Goal: Check status: Check status

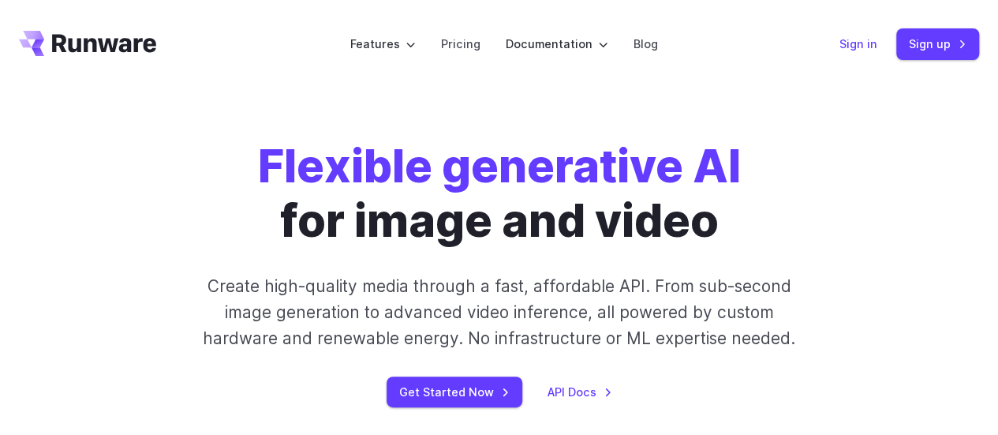
click at [871, 47] on link "Sign in" at bounding box center [859, 44] width 38 height 18
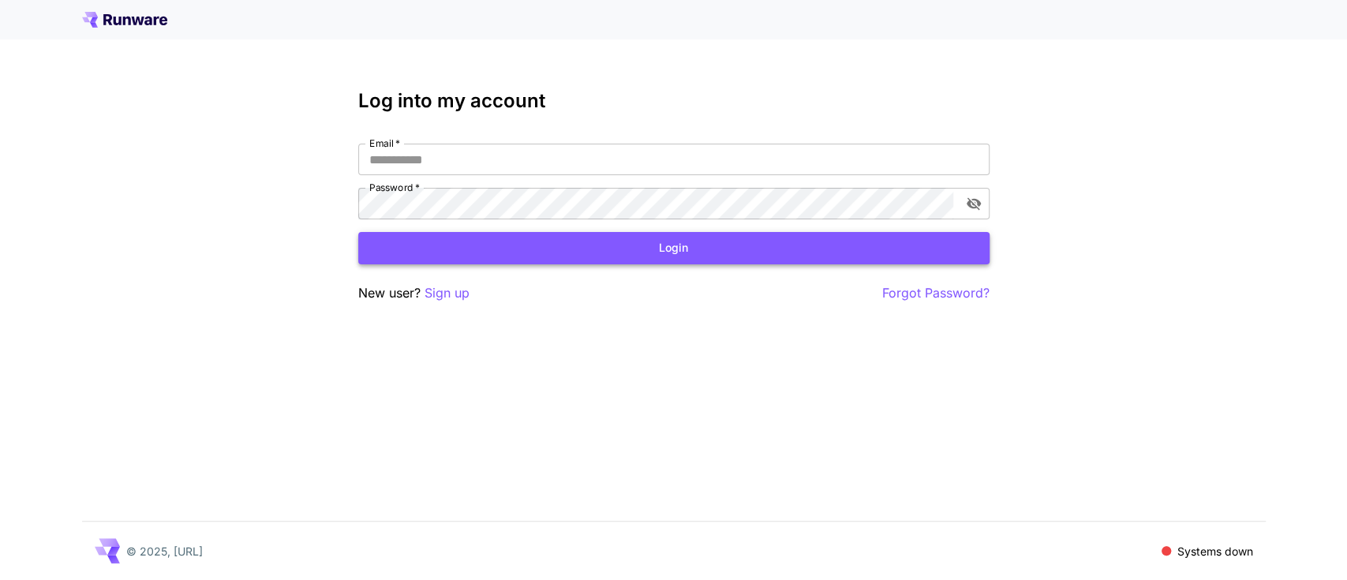
type input "**********"
click at [637, 237] on button "Login" at bounding box center [673, 248] width 631 height 32
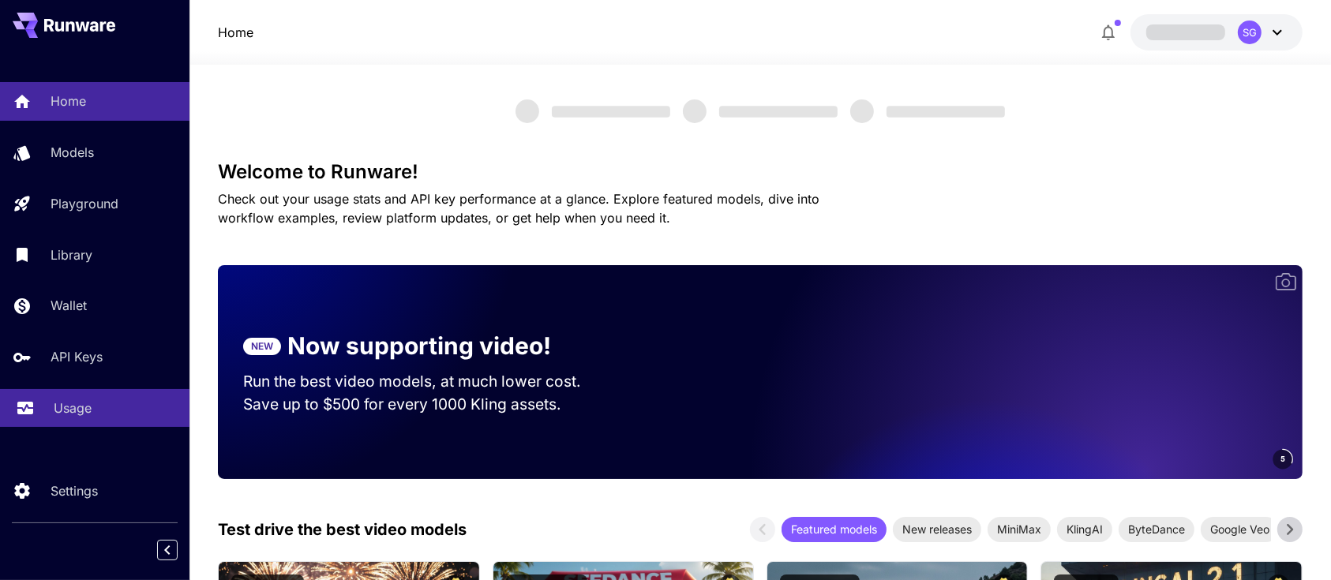
click at [66, 407] on p "Usage" at bounding box center [73, 408] width 38 height 19
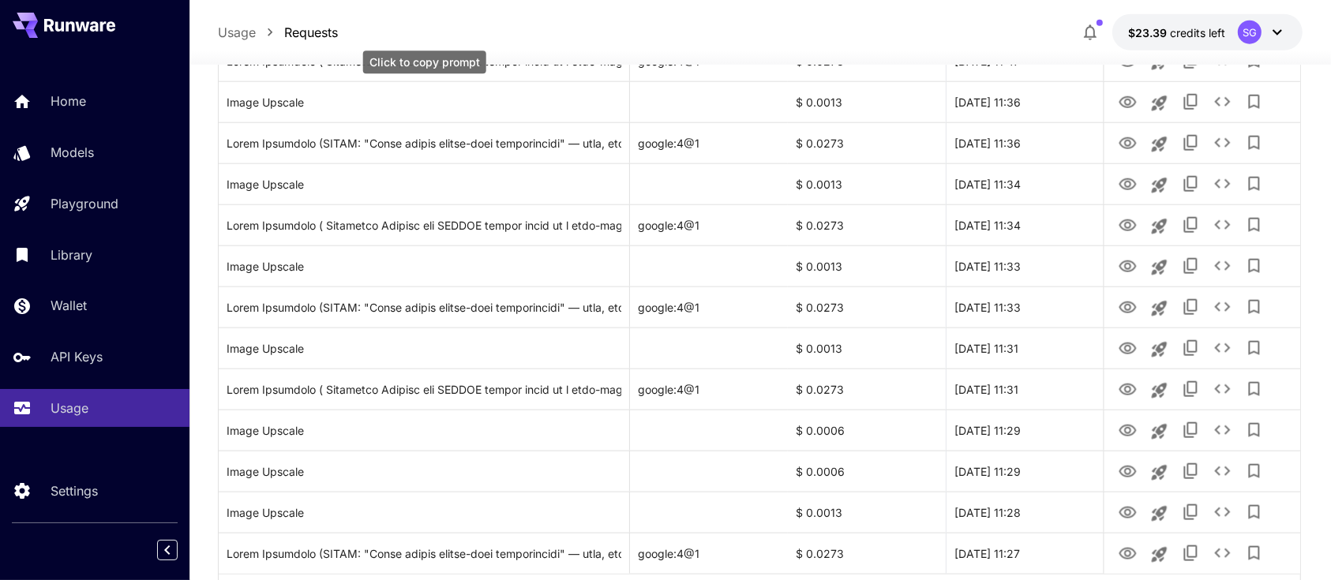
scroll to position [1870, 0]
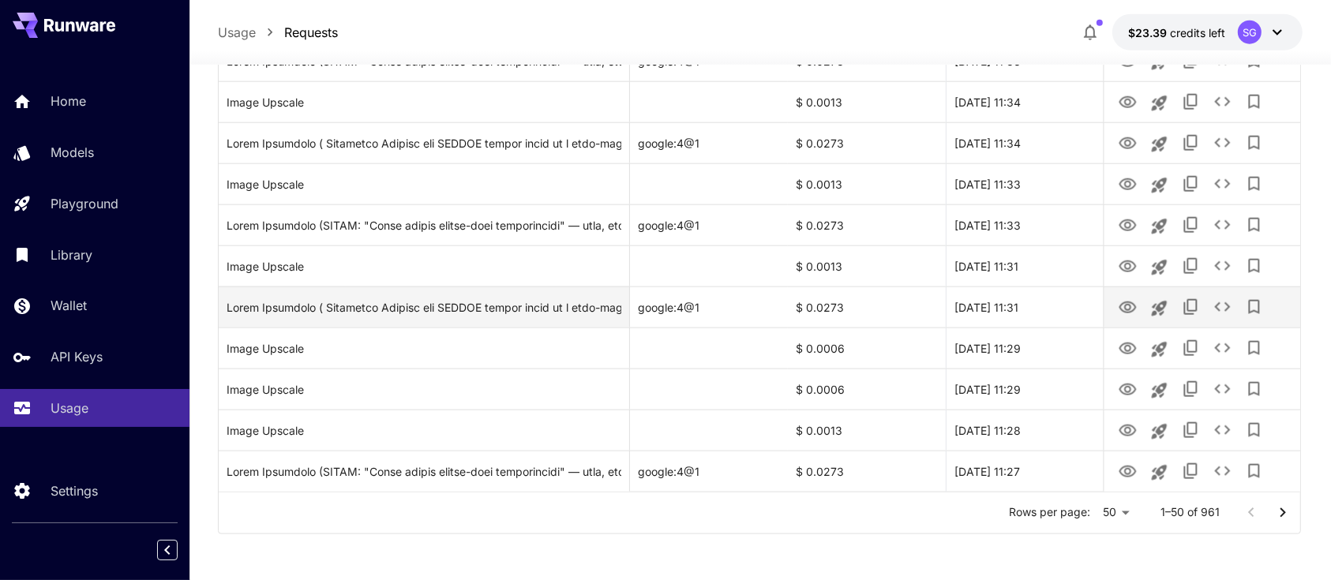
drag, startPoint x: 1286, startPoint y: 505, endPoint x: 894, endPoint y: 316, distance: 434.9
click at [1286, 505] on icon "Go to next page" at bounding box center [1282, 513] width 19 height 19
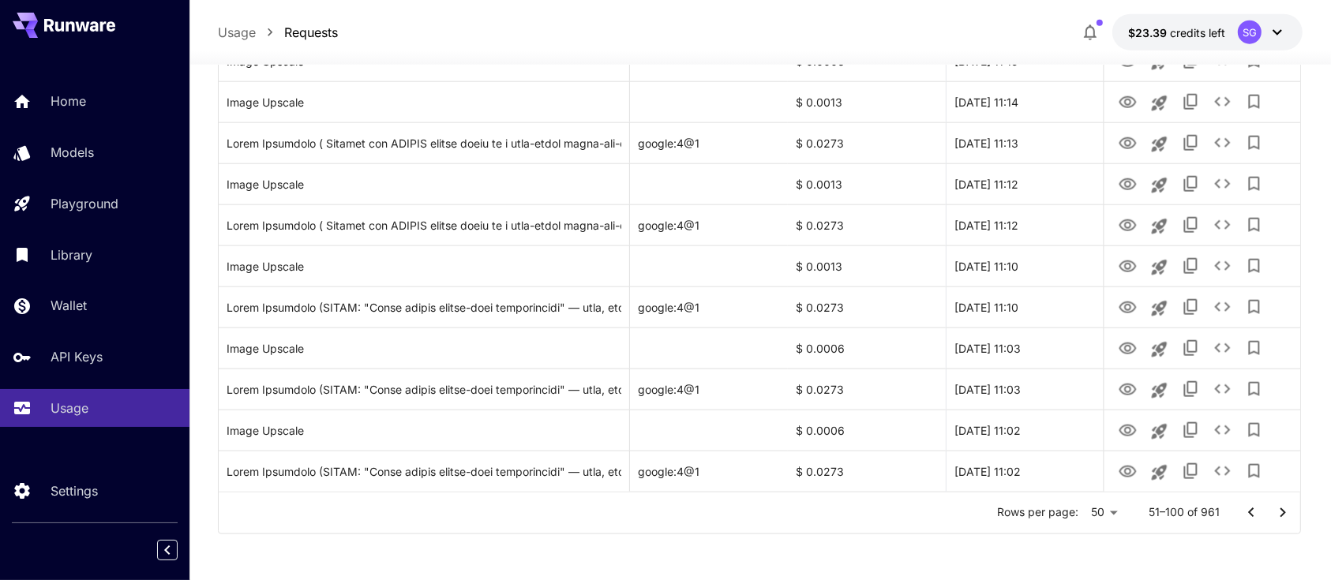
click at [1252, 514] on icon "Go to previous page" at bounding box center [1251, 511] width 6 height 9
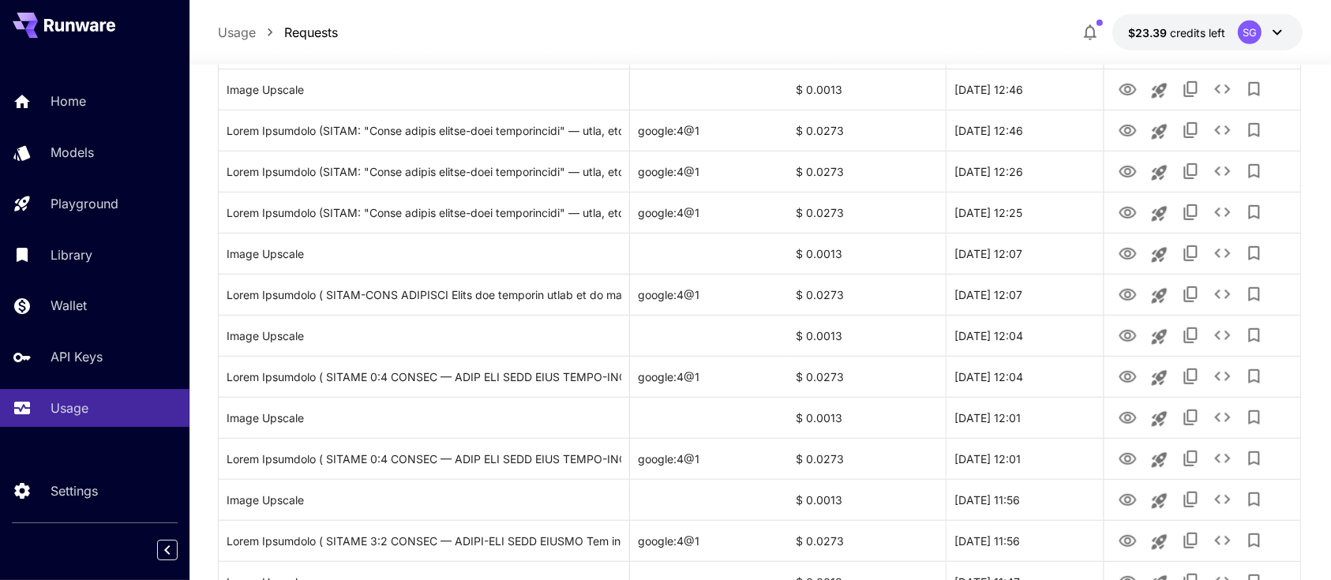
scroll to position [1239, 0]
